Goal: Communication & Community: Participate in discussion

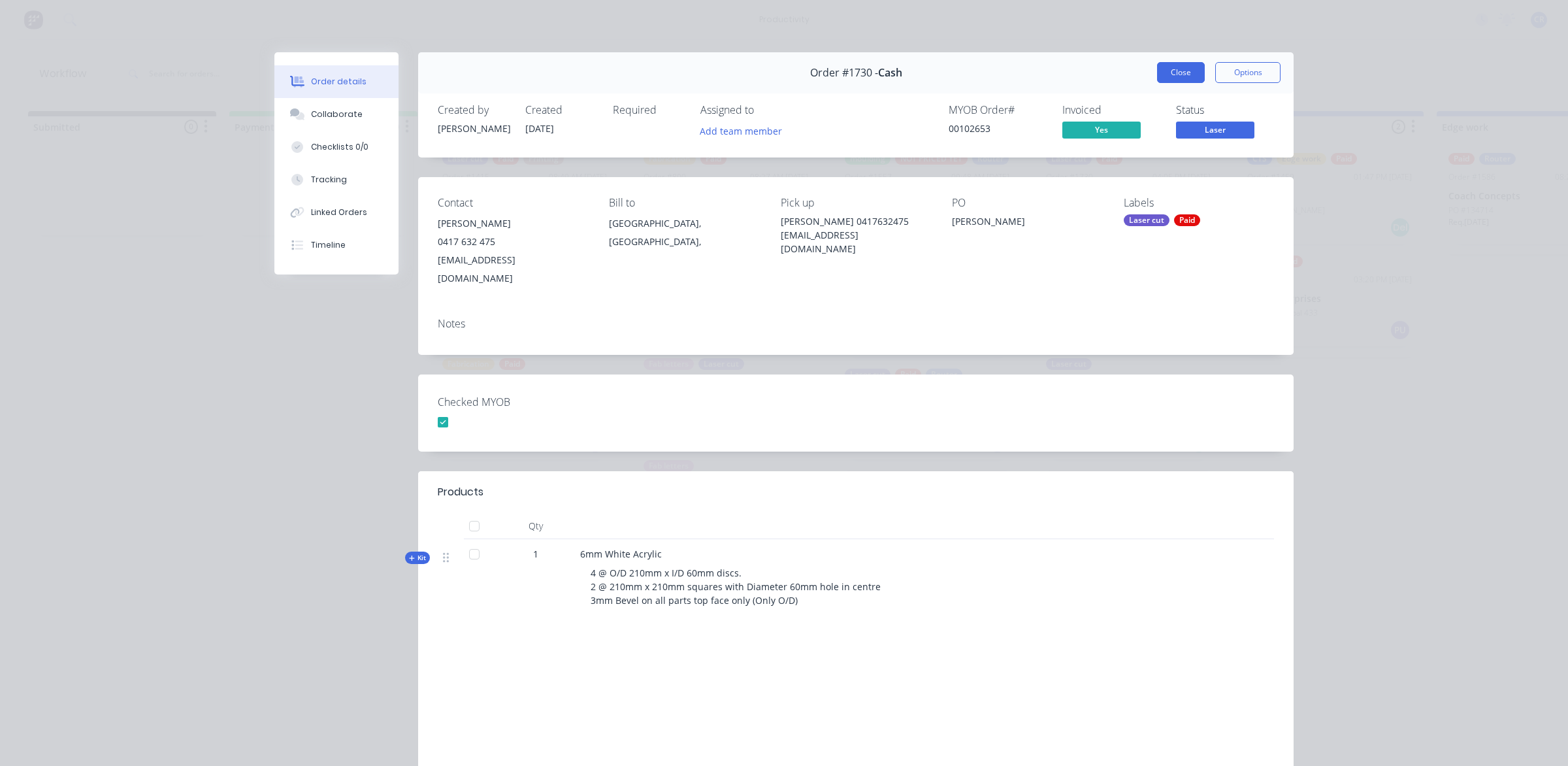
click at [1168, 64] on button "Close" at bounding box center [1181, 72] width 47 height 21
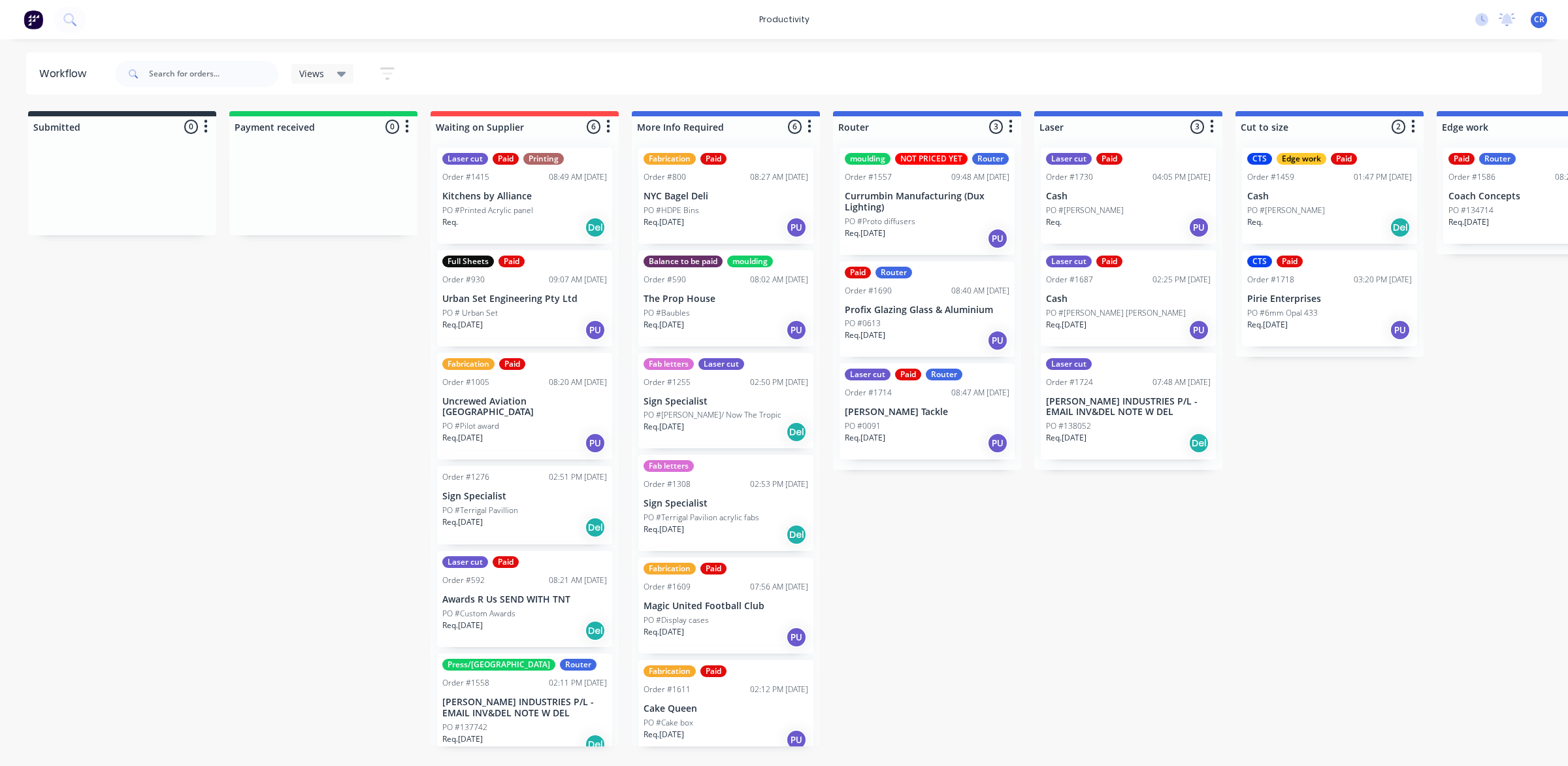
click at [1142, 214] on div "PO #[PERSON_NAME]" at bounding box center [1128, 210] width 165 height 12
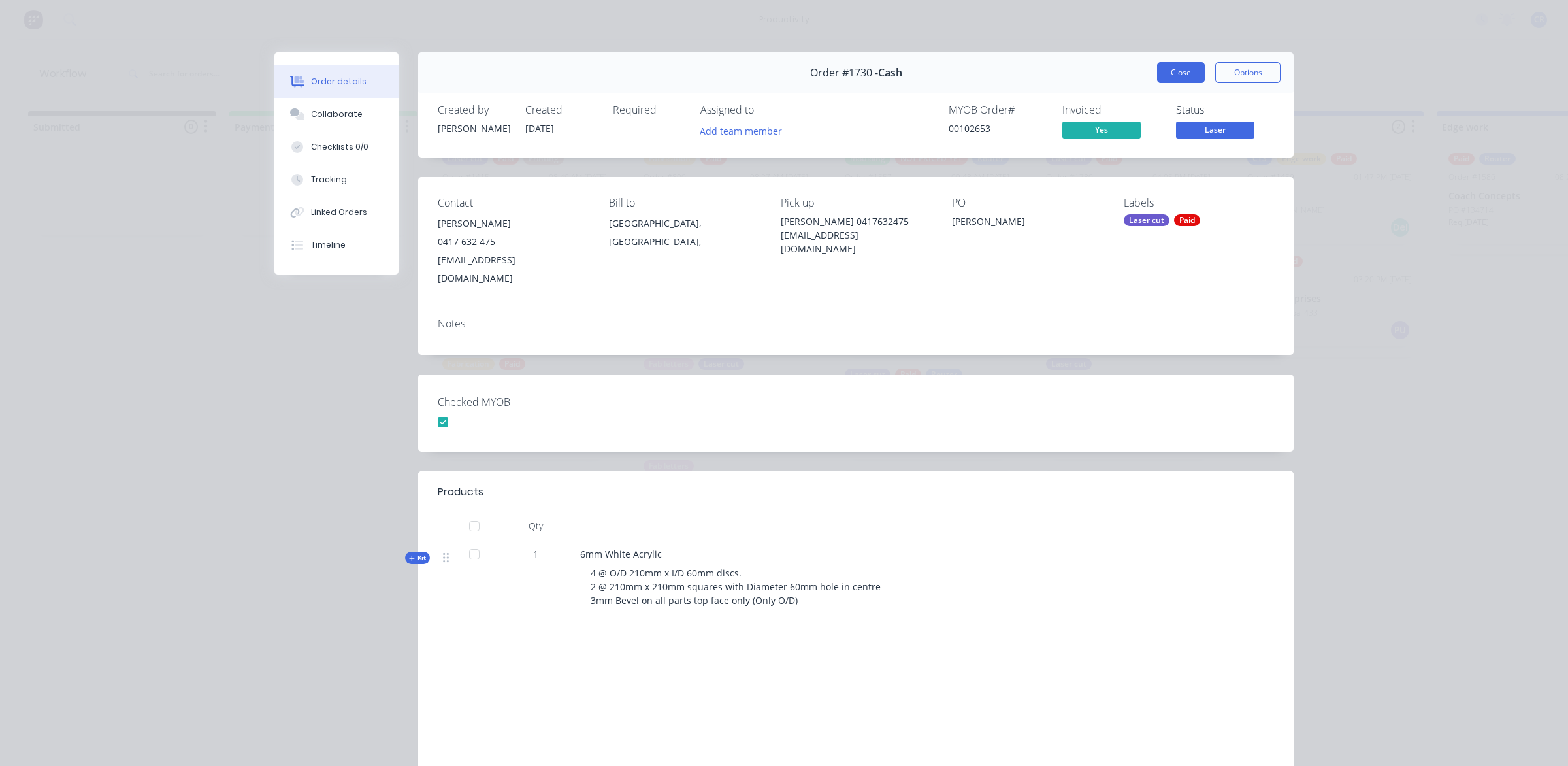
click at [1166, 76] on button "Close" at bounding box center [1181, 72] width 47 height 21
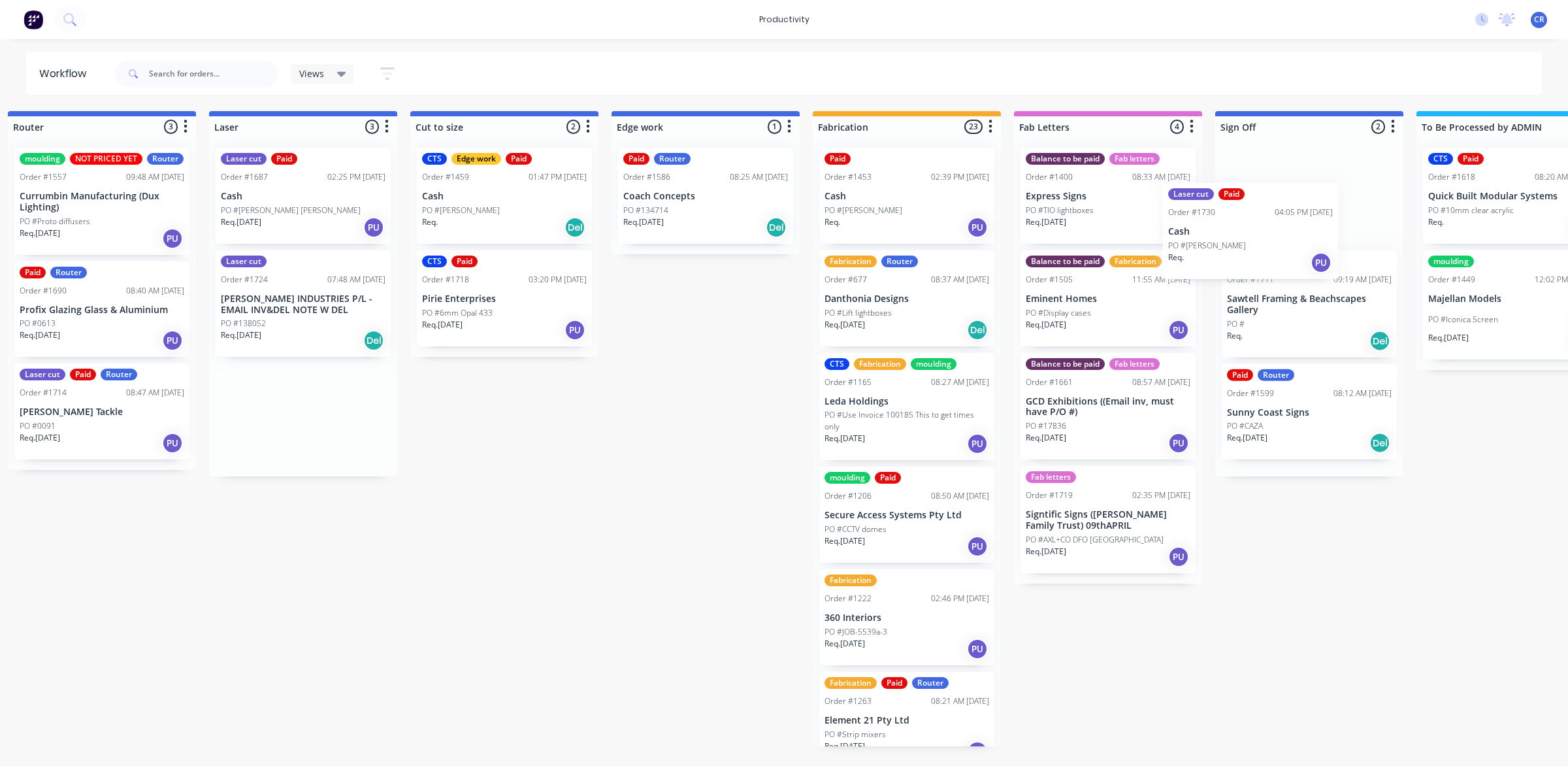
scroll to position [0, 837]
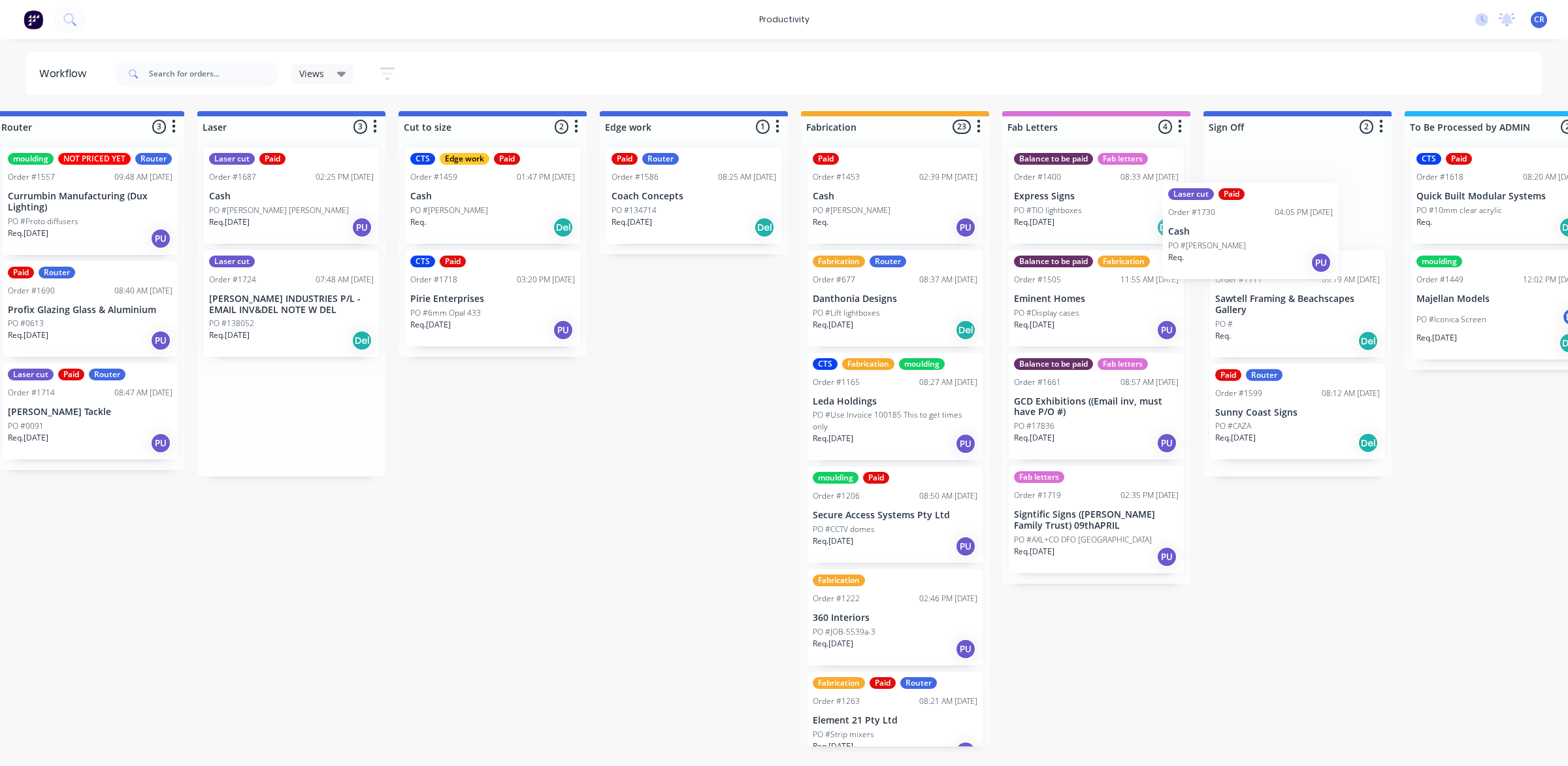
drag, startPoint x: 1102, startPoint y: 206, endPoint x: 1236, endPoint y: 240, distance: 138.2
click at [1236, 240] on div "Submitted 0 Sort By Created date Required date Order number Customer name Most …" at bounding box center [716, 429] width 3126 height 636
click at [1254, 216] on div "Laser cut Paid Order #1730 04:05 PM [DATE] Cash PO #[PERSON_NAME] Req. PU" at bounding box center [1297, 195] width 175 height 96
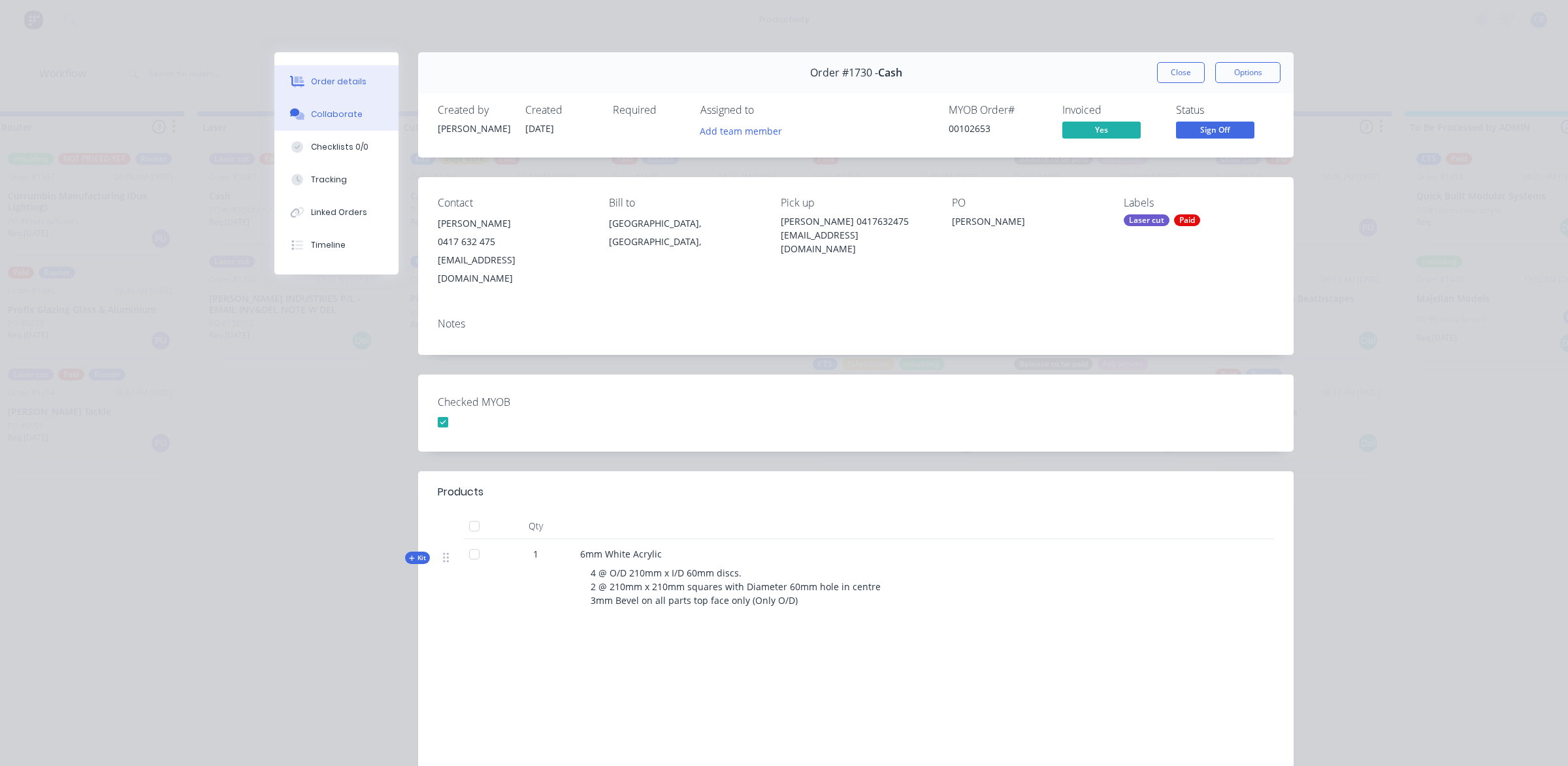
click at [370, 126] on button "Collaborate" at bounding box center [336, 115] width 124 height 33
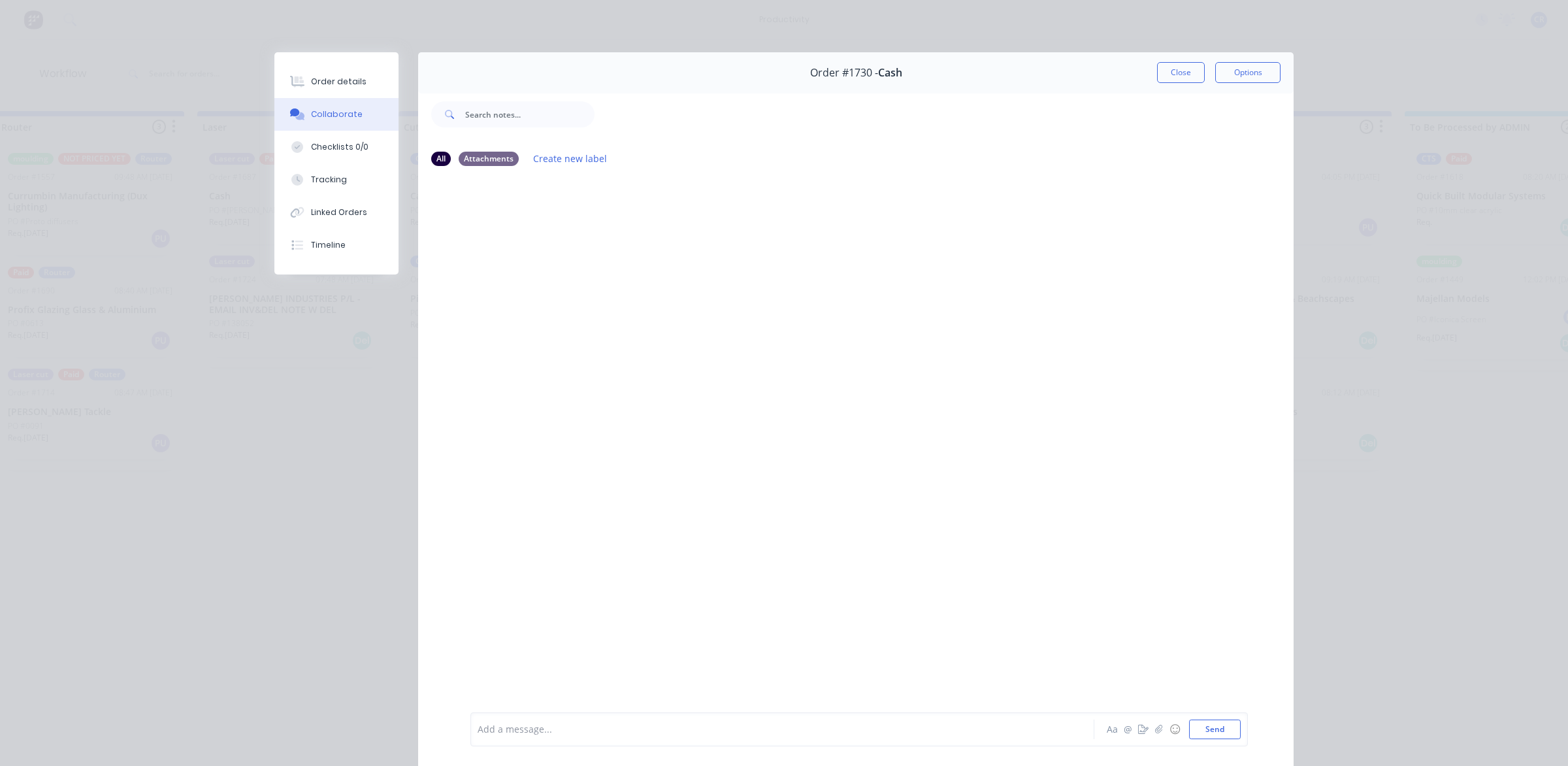
click at [536, 724] on div at bounding box center [764, 730] width 572 height 14
click at [1210, 740] on div "@Ben Done Aa @ ☺ Send" at bounding box center [859, 729] width 778 height 34
click at [1216, 726] on button "Send" at bounding box center [1214, 730] width 52 height 20
click at [1186, 67] on button "Close" at bounding box center [1181, 72] width 47 height 21
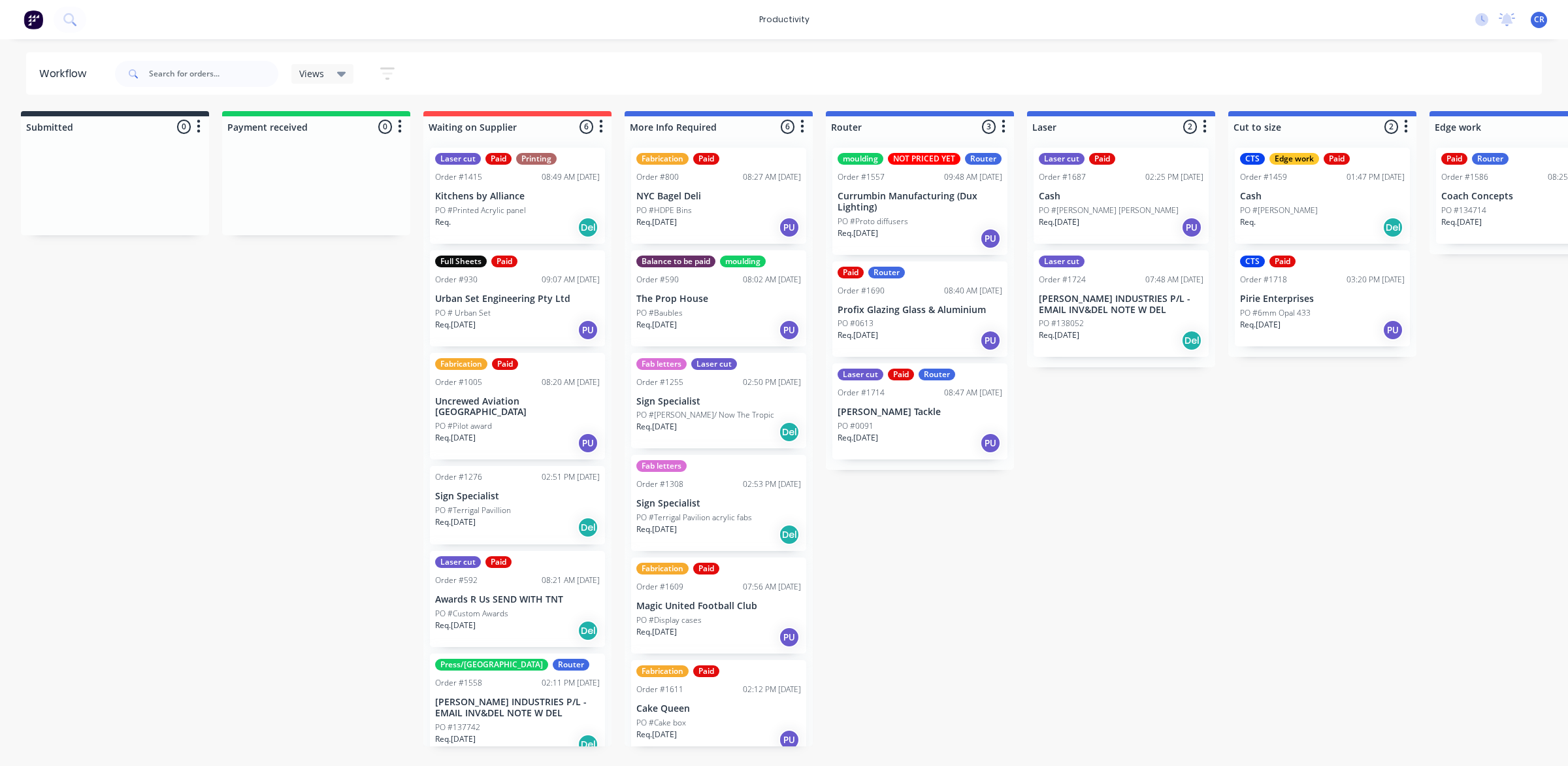
scroll to position [0, 0]
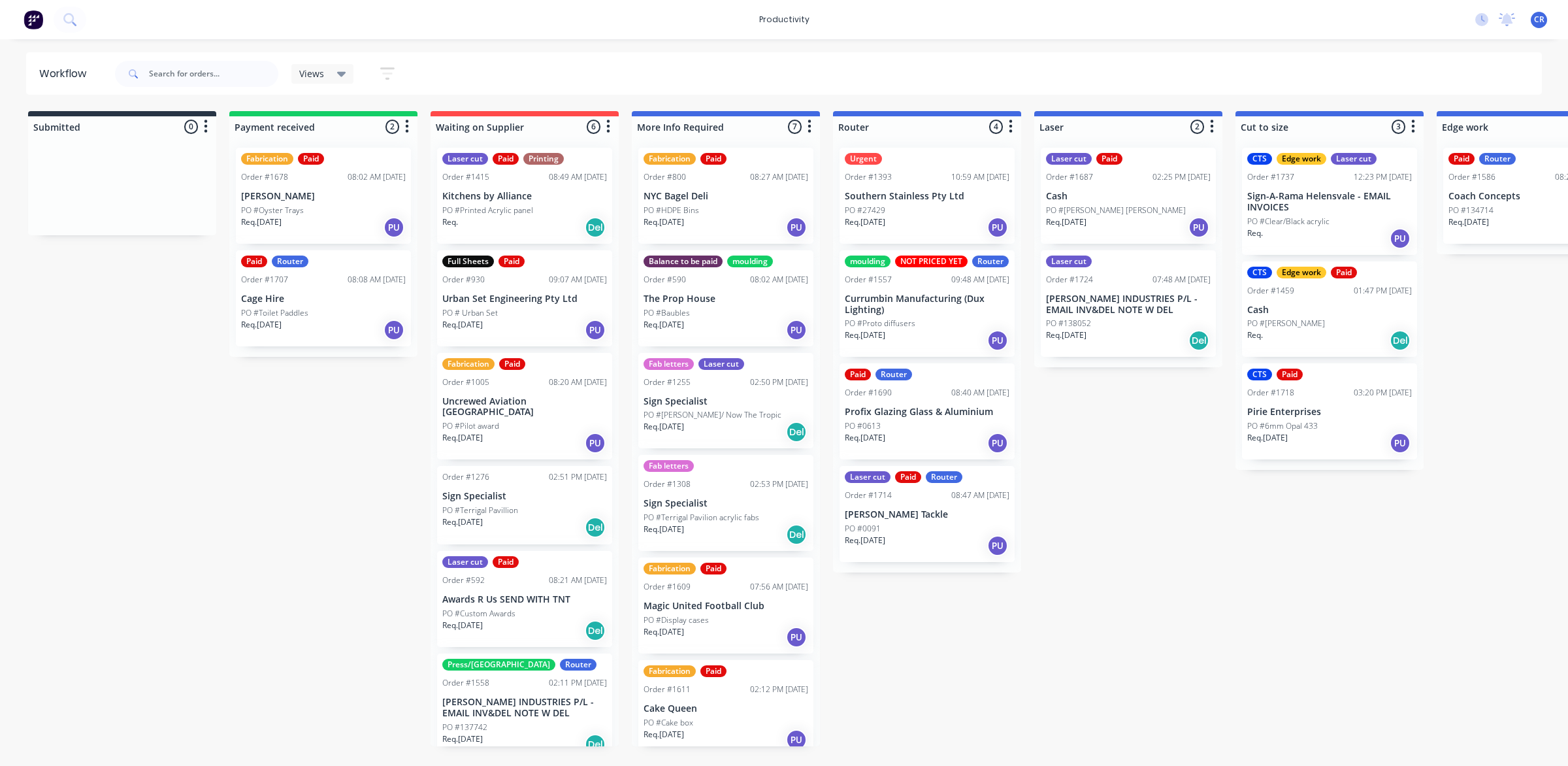
click at [1114, 545] on div "Submitted 0 Sort By Created date Required date Order number Customer name Most …" at bounding box center [1553, 429] width 3126 height 636
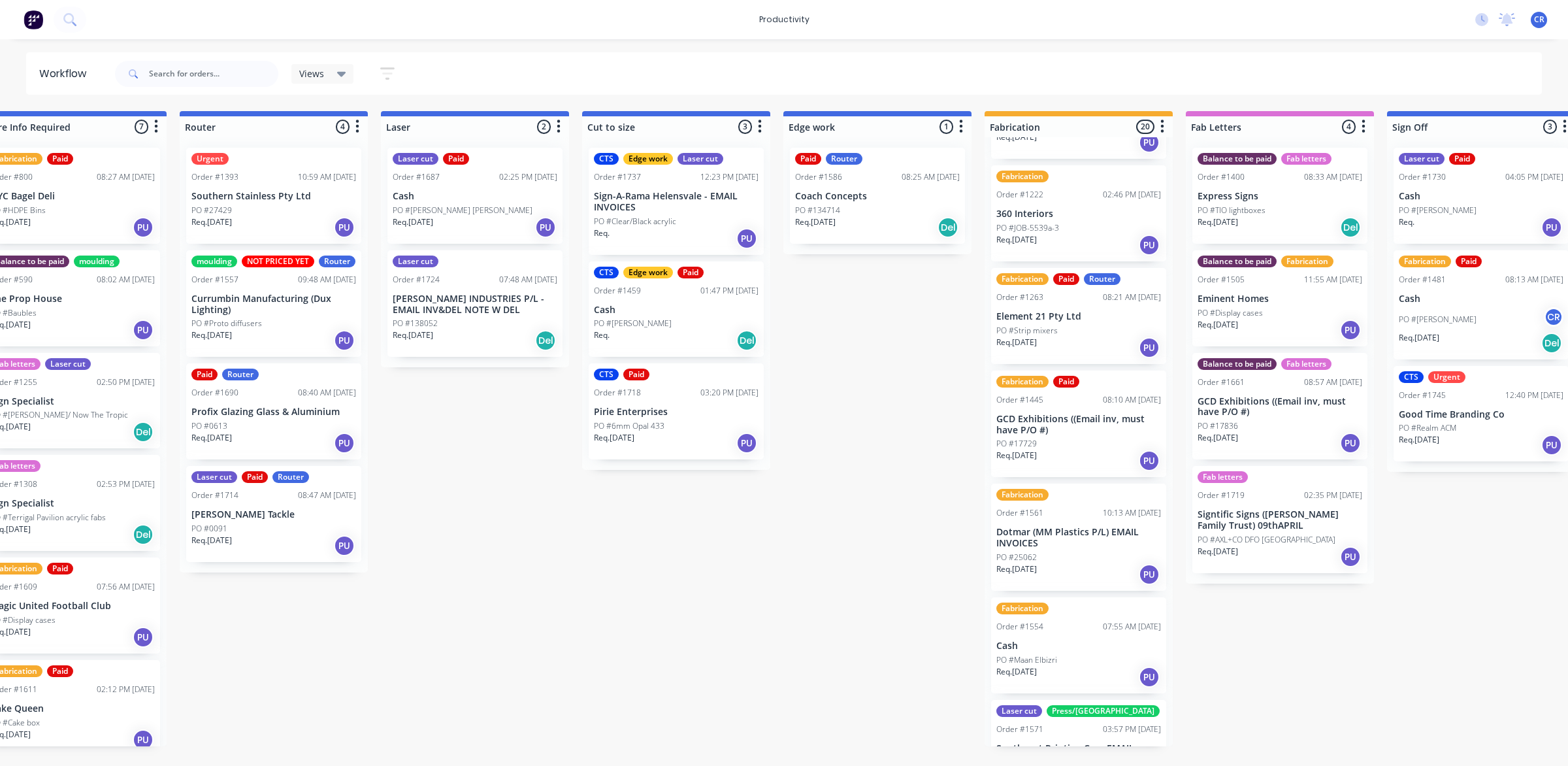
scroll to position [409, 0]
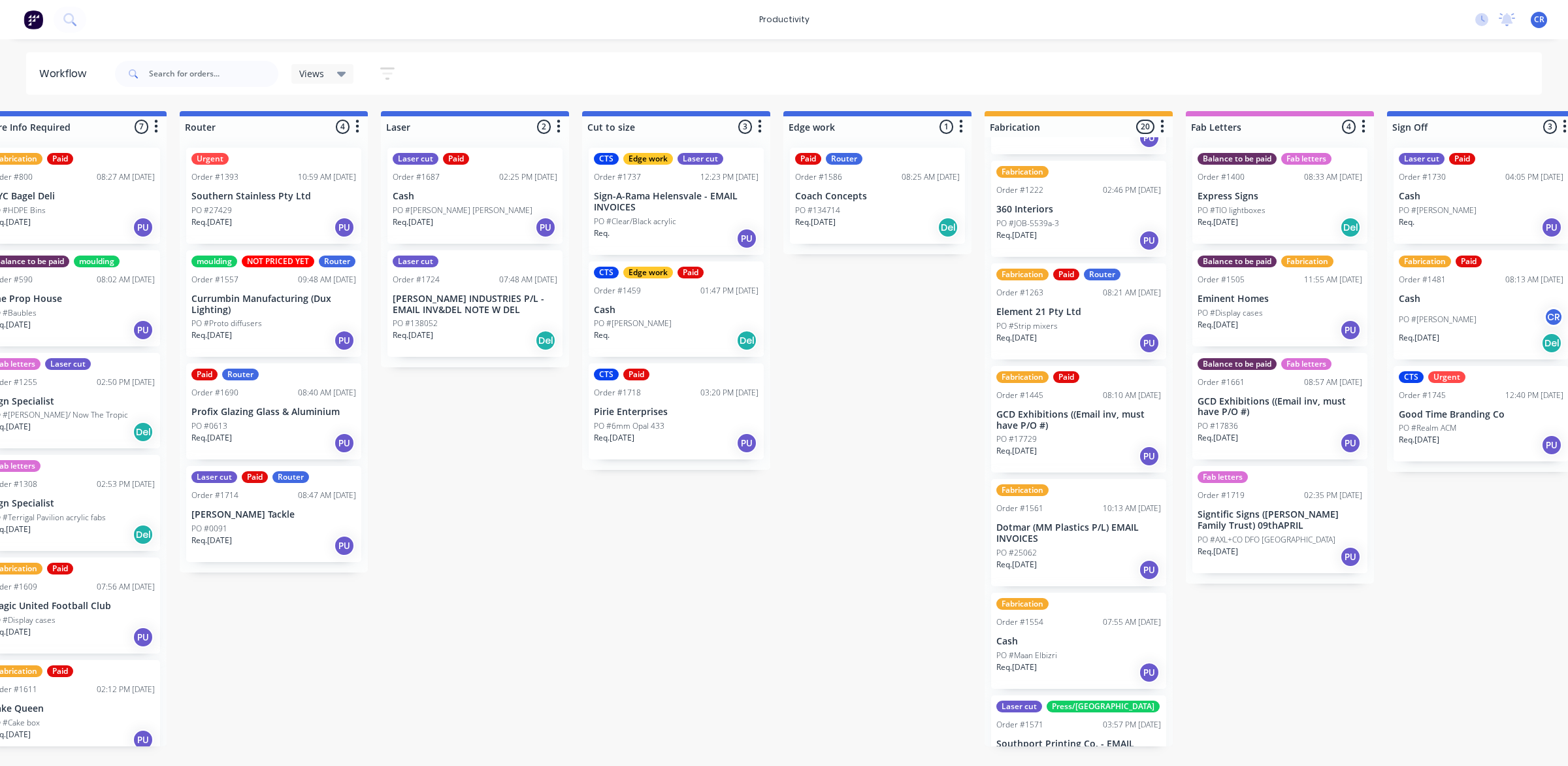
click at [1068, 643] on p "Cash" at bounding box center [1078, 641] width 165 height 11
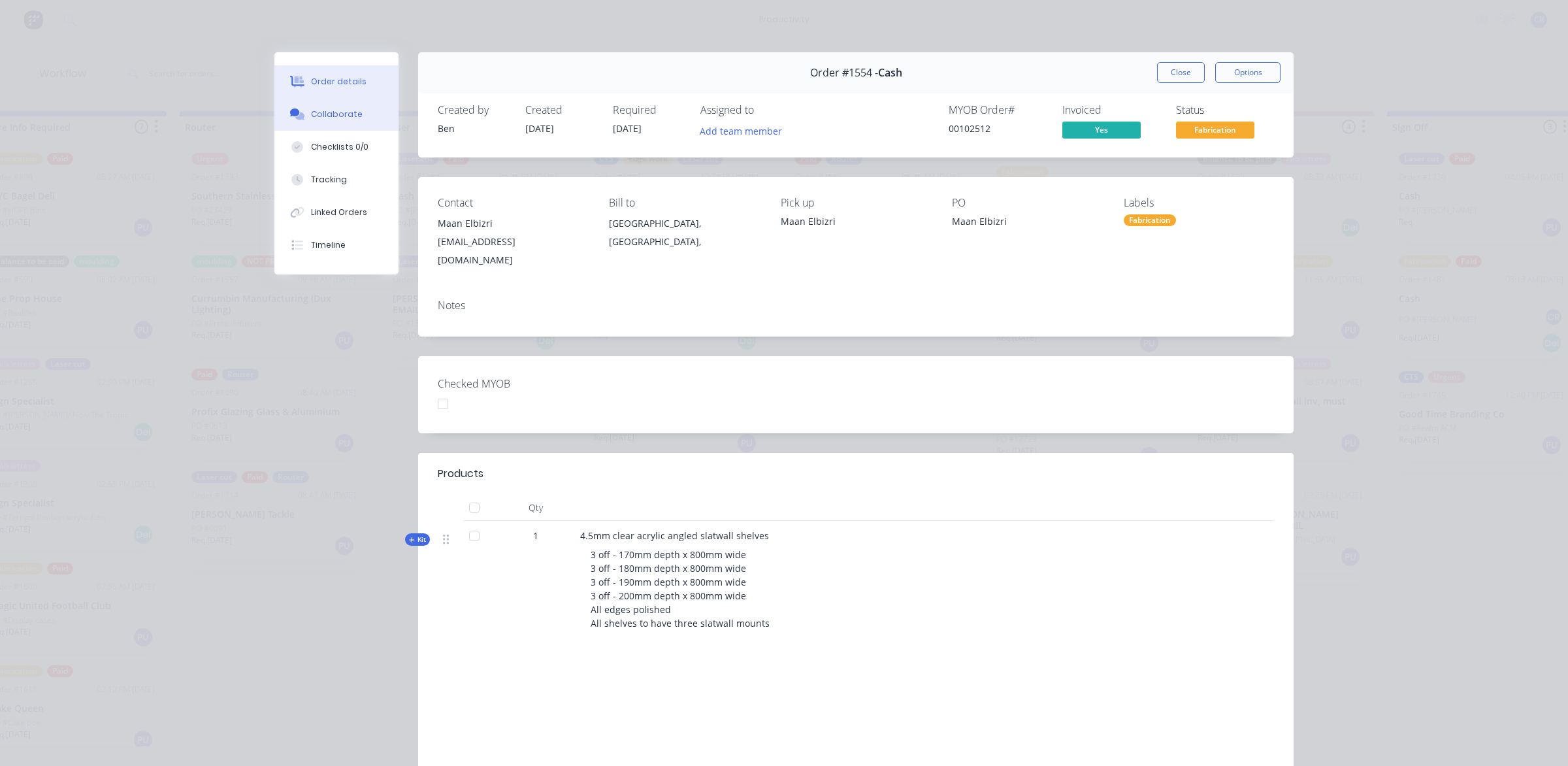
click at [324, 119] on div "Collaborate" at bounding box center [336, 114] width 52 height 12
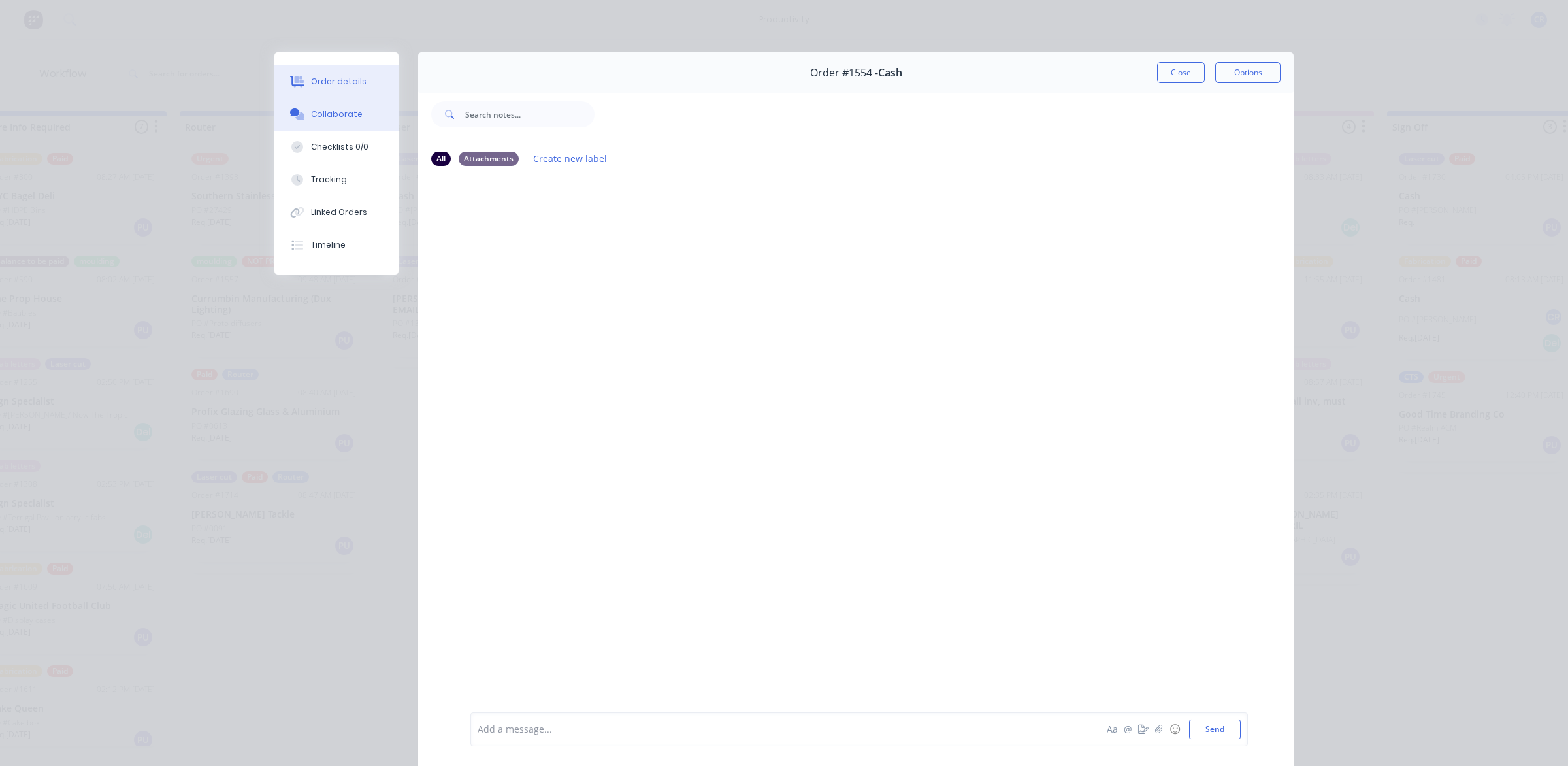
click at [331, 86] on div "Order details" at bounding box center [338, 81] width 56 height 12
